Goal: Task Accomplishment & Management: Manage account settings

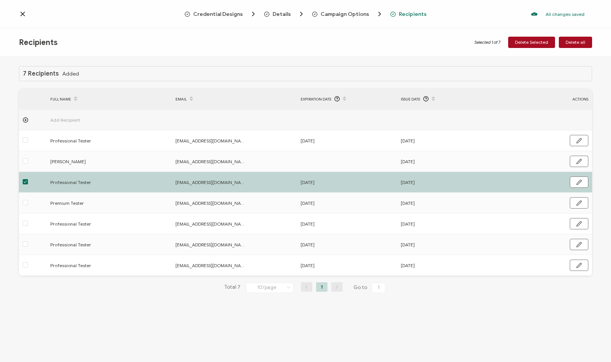
click at [19, 12] on icon at bounding box center [23, 14] width 8 height 8
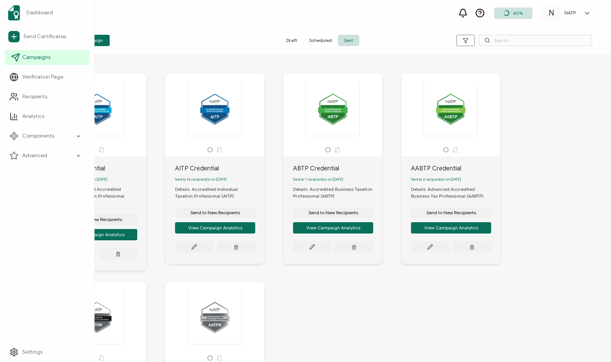
click at [23, 56] on span "Campaigns" at bounding box center [36, 58] width 28 height 8
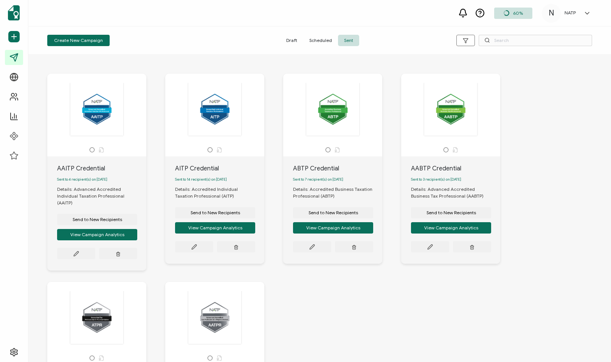
click at [342, 42] on span "Sent" at bounding box center [348, 40] width 21 height 11
click at [196, 247] on icon at bounding box center [194, 247] width 5 height 5
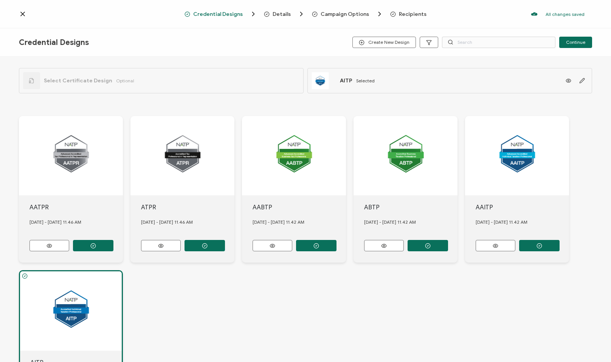
click at [416, 20] on div "Credential Designs Details Campaign Options Recipients All changes saved We sav…" at bounding box center [305, 14] width 611 height 28
click at [415, 14] on span "Recipients" at bounding box center [413, 14] width 28 height 6
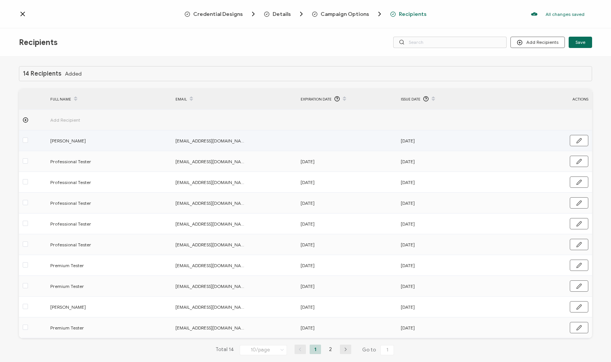
scroll to position [14, 0]
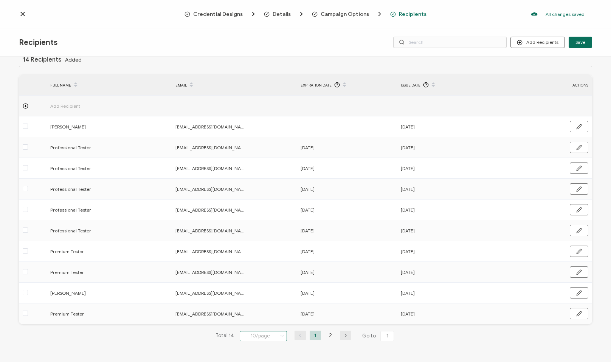
click at [250, 336] on input "10/page" at bounding box center [263, 336] width 47 height 10
click at [253, 319] on span "100/page" at bounding box center [257, 316] width 22 height 6
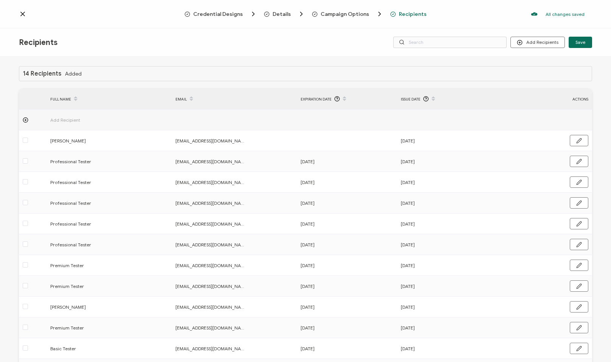
click at [188, 100] on span at bounding box center [191, 99] width 9 height 13
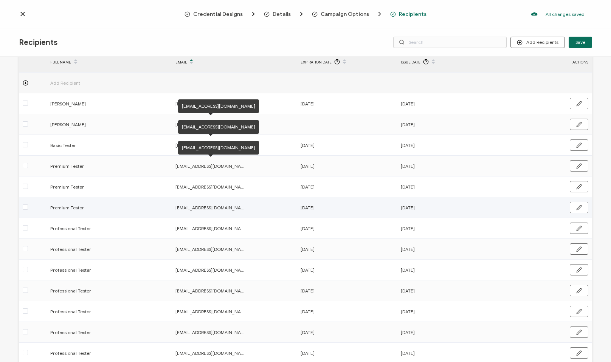
scroll to position [97, 0]
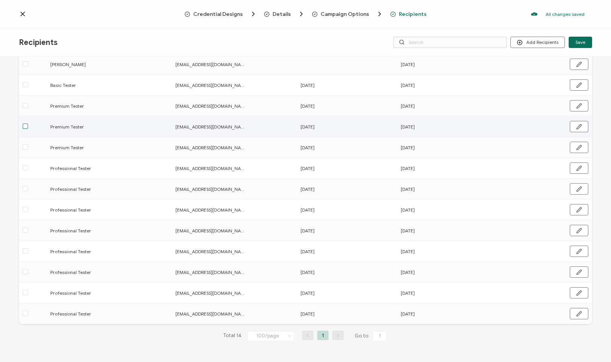
click at [25, 127] on span at bounding box center [25, 126] width 5 height 5
click at [28, 124] on input "checkbox" at bounding box center [28, 124] width 0 height 0
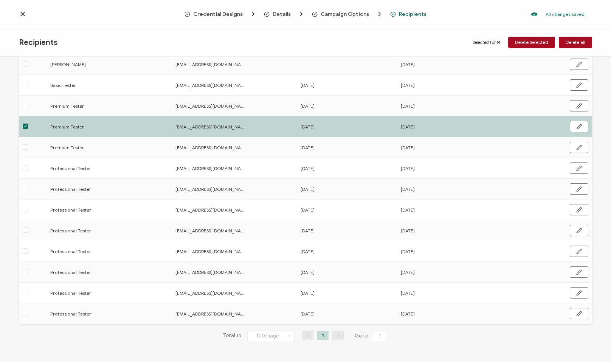
click at [25, 127] on span at bounding box center [25, 126] width 5 height 5
click at [28, 124] on input "checkbox" at bounding box center [28, 124] width 0 height 0
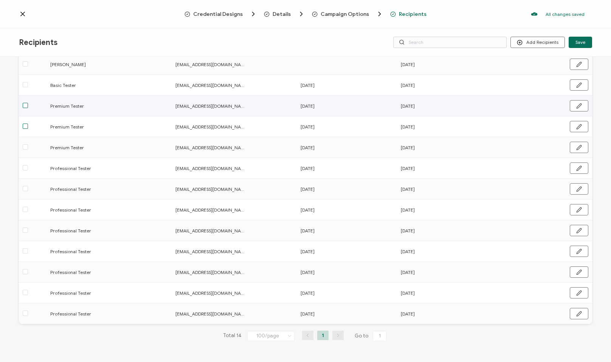
click at [25, 105] on span at bounding box center [25, 105] width 5 height 5
click at [28, 103] on input "checkbox" at bounding box center [28, 103] width 0 height 0
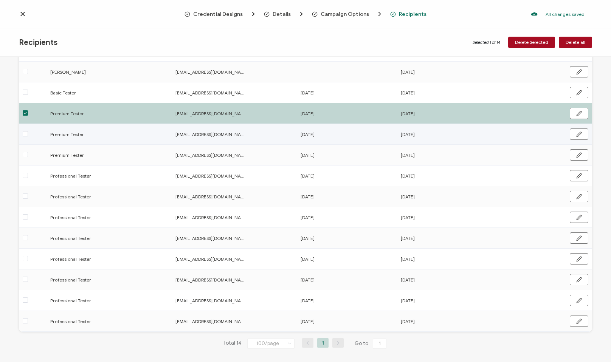
scroll to position [92, 0]
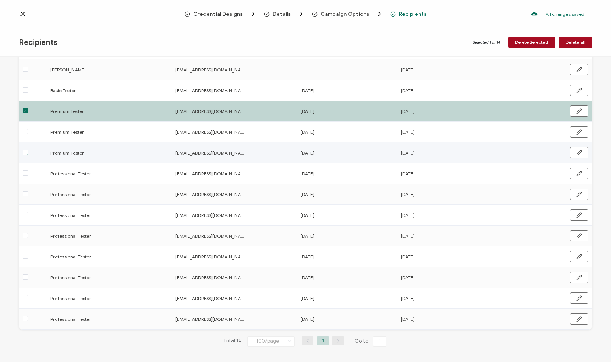
click at [24, 151] on span at bounding box center [25, 152] width 5 height 5
click at [28, 150] on input "checkbox" at bounding box center [28, 150] width 0 height 0
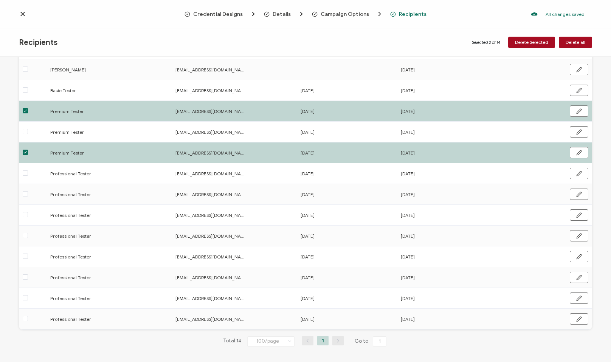
click at [24, 151] on span at bounding box center [25, 152] width 5 height 5
click at [28, 150] on input "checkbox" at bounding box center [28, 150] width 0 height 0
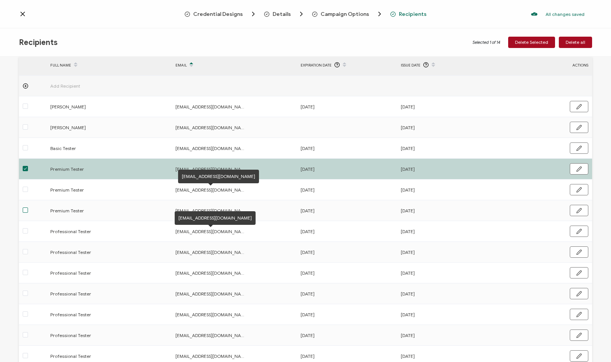
scroll to position [31, 0]
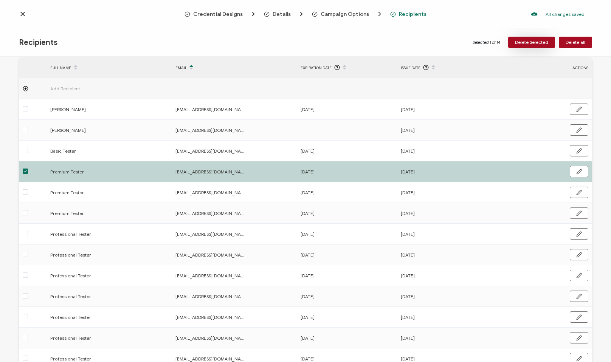
click at [541, 43] on span "Delete Selected" at bounding box center [531, 42] width 33 height 5
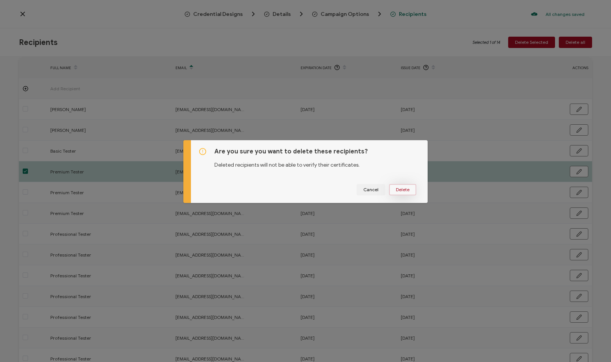
click at [393, 186] on button "Delete" at bounding box center [402, 189] width 27 height 11
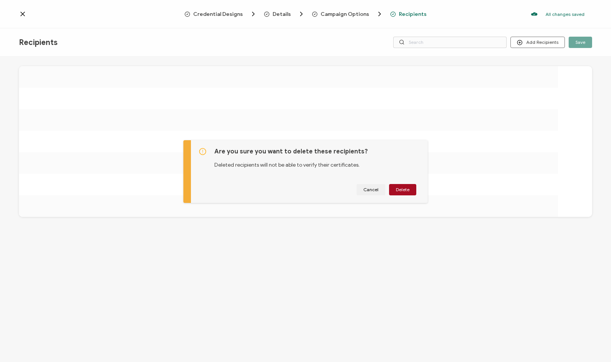
scroll to position [0, 0]
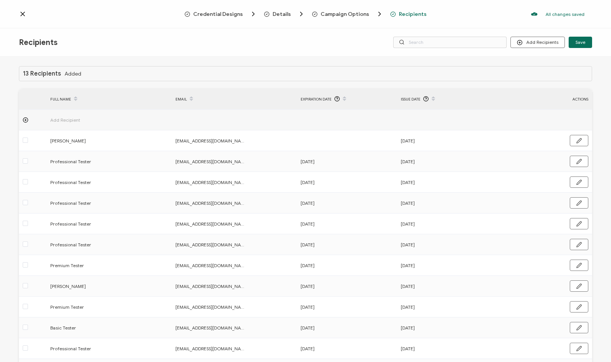
click at [236, 15] on span "Credential Designs" at bounding box center [218, 14] width 50 height 6
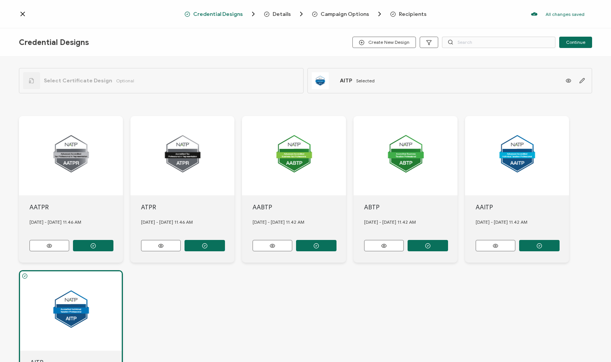
click at [409, 15] on span "Recipients" at bounding box center [413, 14] width 28 height 6
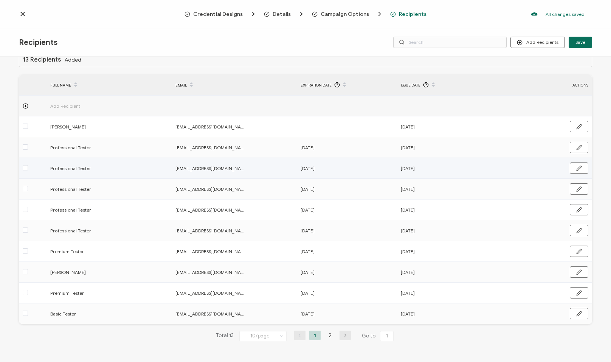
scroll to position [12, 0]
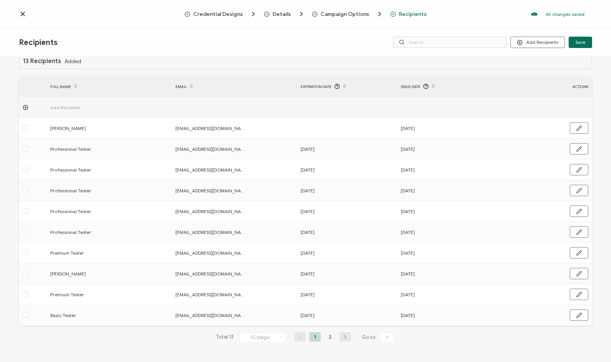
click at [176, 80] on div "EMAIL" at bounding box center [234, 86] width 125 height 13
click at [262, 340] on input "10/page" at bounding box center [262, 338] width 47 height 10
click at [259, 320] on span "100/page" at bounding box center [257, 318] width 22 height 6
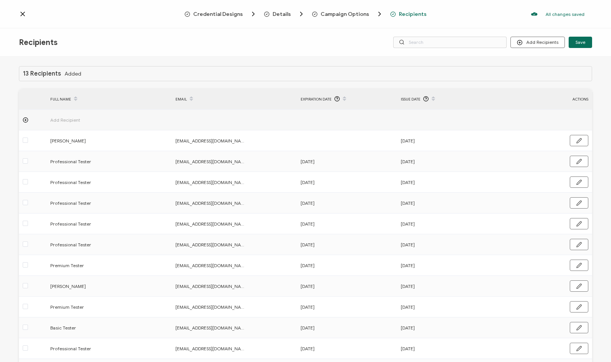
click at [175, 104] on div "EMAIL" at bounding box center [234, 99] width 125 height 13
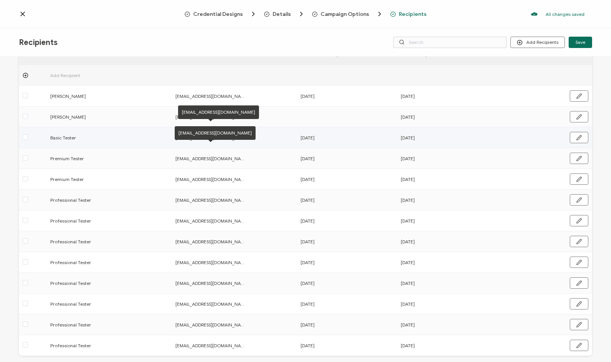
scroll to position [45, 0]
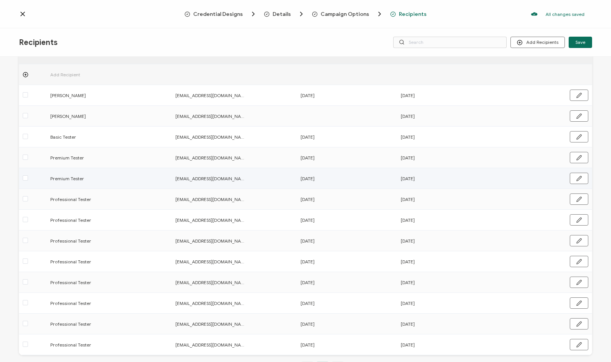
click at [28, 178] on div at bounding box center [33, 178] width 28 height 9
click at [24, 179] on span at bounding box center [25, 177] width 5 height 5
click at [28, 175] on input "checkbox" at bounding box center [28, 175] width 0 height 0
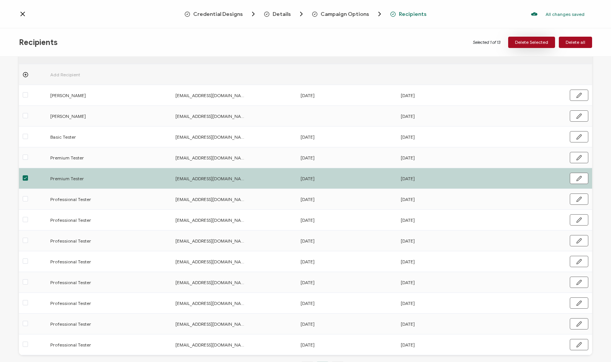
click at [534, 42] on span "Delete Selected" at bounding box center [531, 42] width 33 height 5
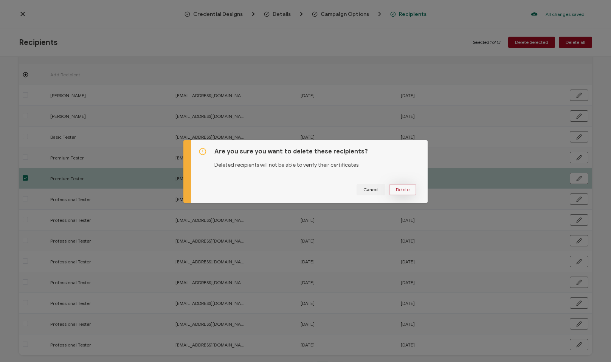
click at [395, 193] on button "Delete" at bounding box center [402, 189] width 27 height 11
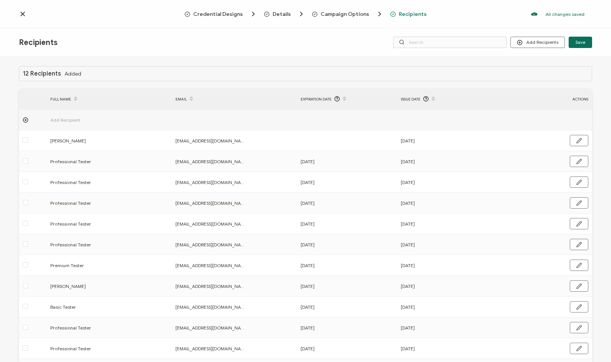
click at [17, 12] on div "Credential Designs Details Campaign Options Recipients All changes saved We sav…" at bounding box center [305, 14] width 611 height 28
click at [19, 11] on icon at bounding box center [23, 14] width 8 height 8
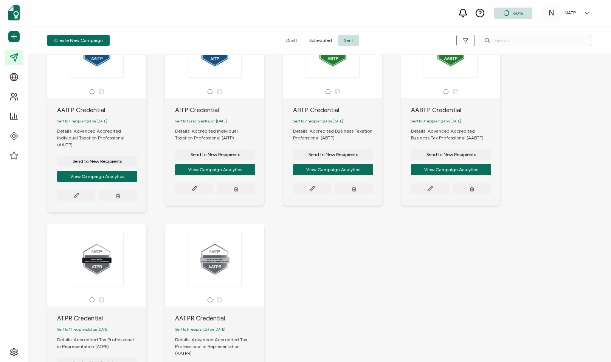
scroll to position [56, 0]
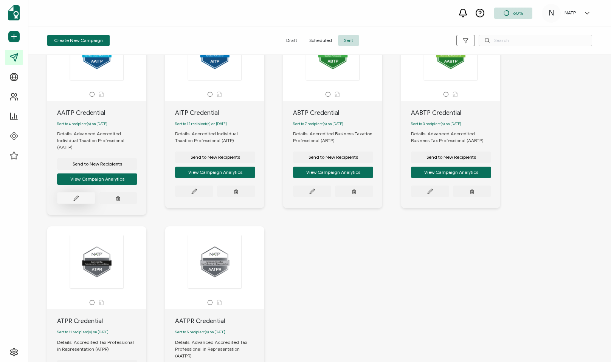
click at [82, 193] on button at bounding box center [76, 198] width 38 height 11
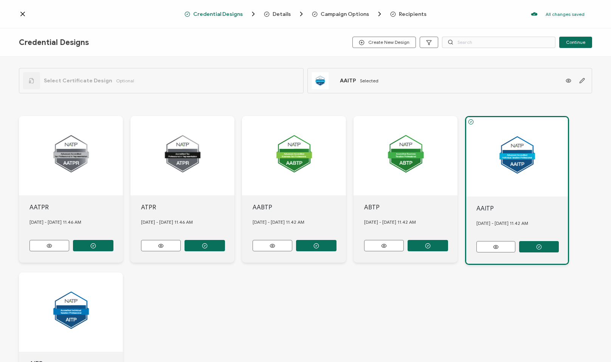
click at [408, 11] on span "Recipients" at bounding box center [413, 14] width 28 height 6
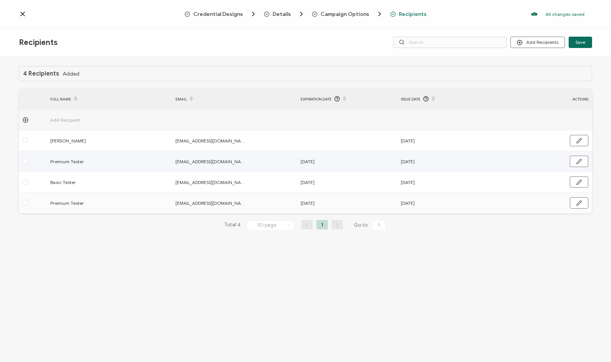
click at [25, 164] on span at bounding box center [25, 161] width 5 height 6
click at [28, 158] on input "checkbox" at bounding box center [28, 158] width 0 height 0
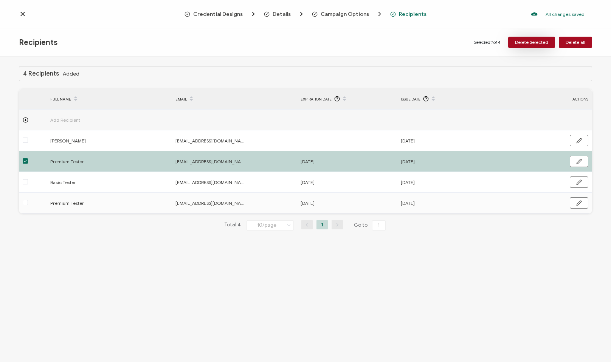
click at [542, 40] on span "Delete Selected" at bounding box center [531, 42] width 33 height 5
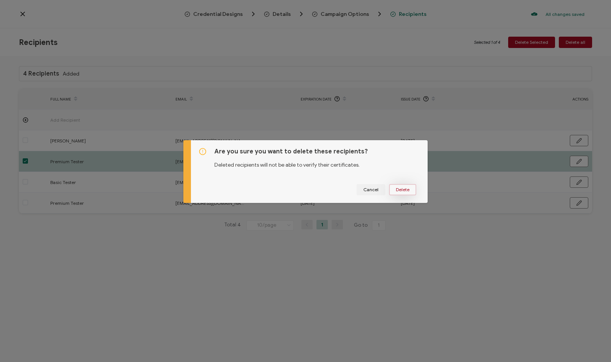
click at [397, 190] on span "Delete" at bounding box center [403, 190] width 14 height 5
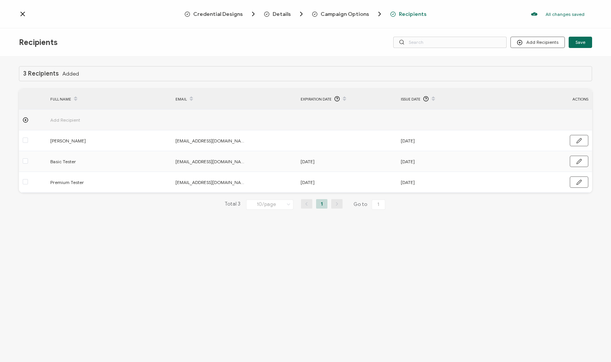
click at [23, 12] on icon at bounding box center [23, 14] width 4 height 4
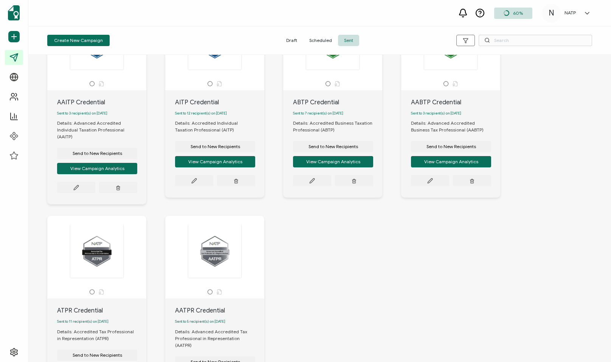
scroll to position [67, 0]
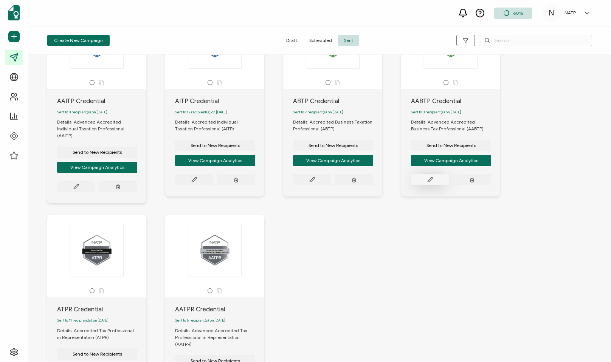
click at [441, 185] on button at bounding box center [430, 179] width 38 height 11
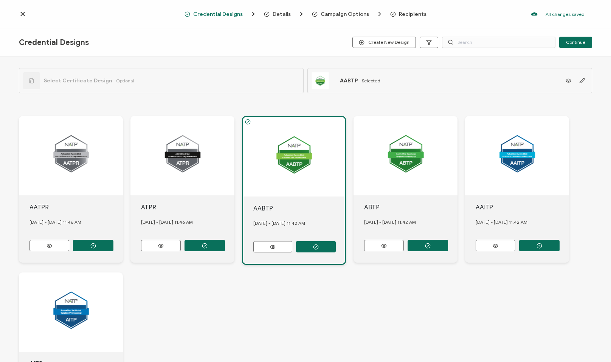
click at [410, 17] on span "Recipients" at bounding box center [413, 14] width 28 height 6
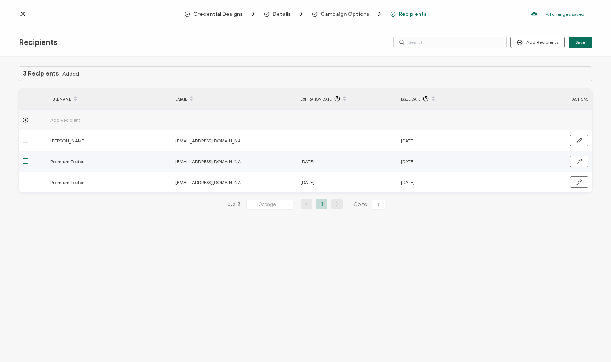
click at [26, 160] on span at bounding box center [25, 160] width 5 height 5
click at [28, 158] on input "checkbox" at bounding box center [28, 158] width 0 height 0
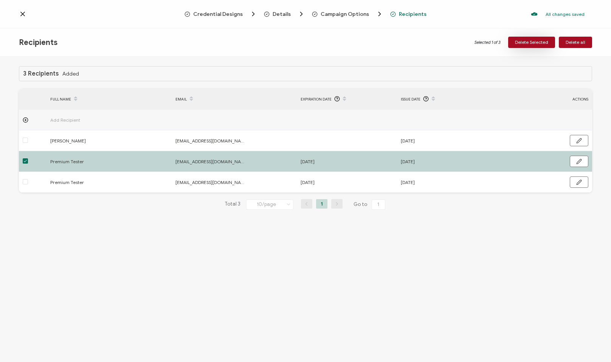
click at [524, 42] on span "Delete Selected" at bounding box center [531, 42] width 33 height 5
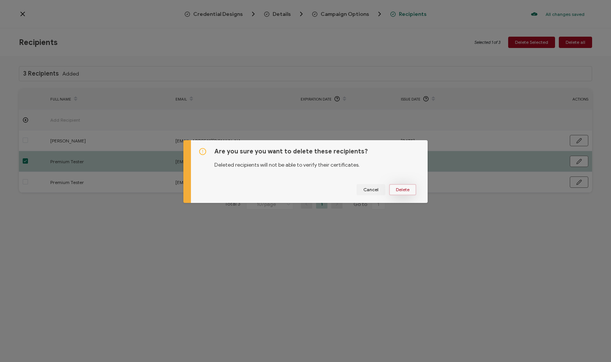
click at [397, 191] on span "Delete" at bounding box center [403, 190] width 14 height 5
